Goal: Transaction & Acquisition: Purchase product/service

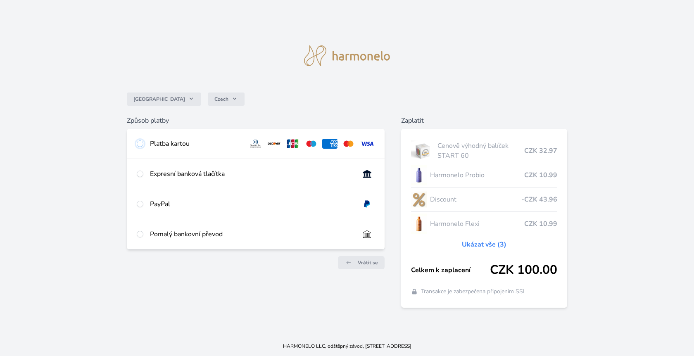
click at [141, 144] on input "radio" at bounding box center [140, 143] width 7 height 7
radio input "true"
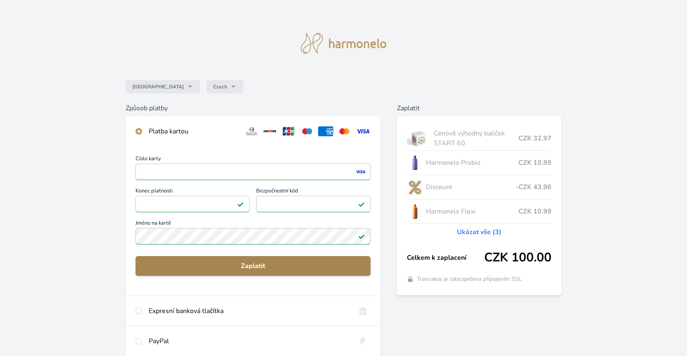
click at [249, 265] on span "Zaplatit" at bounding box center [253, 266] width 222 height 10
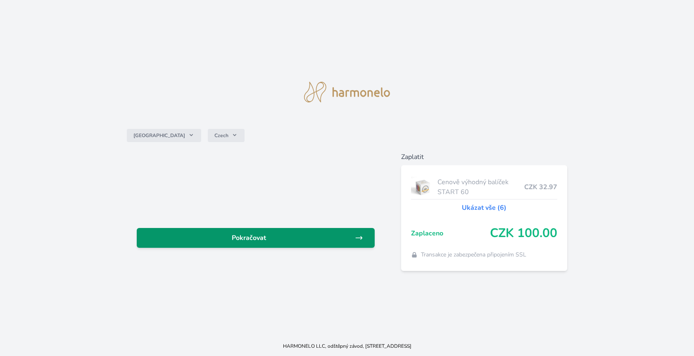
click at [290, 237] on span "Pokračovat" at bounding box center [248, 238] width 211 height 10
